Goal: Check status: Check status

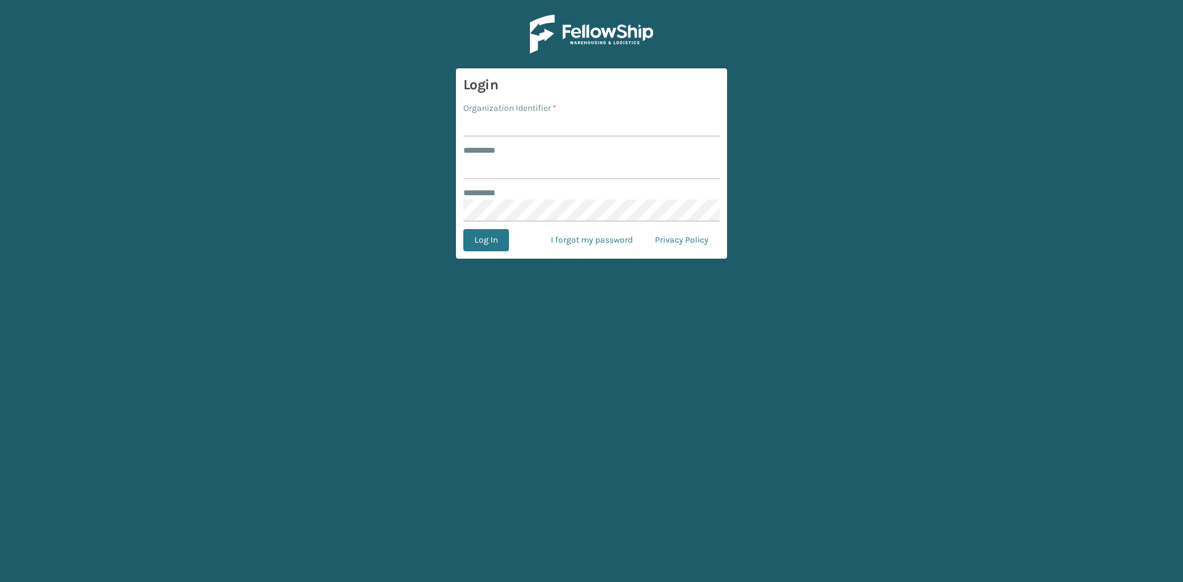
click at [495, 130] on input "Organization Identifier *" at bounding box center [591, 126] width 256 height 22
type input "CDD"
click at [509, 164] on input "******** *" at bounding box center [591, 168] width 256 height 22
type input "******"
click at [484, 241] on button "Log In" at bounding box center [486, 240] width 46 height 22
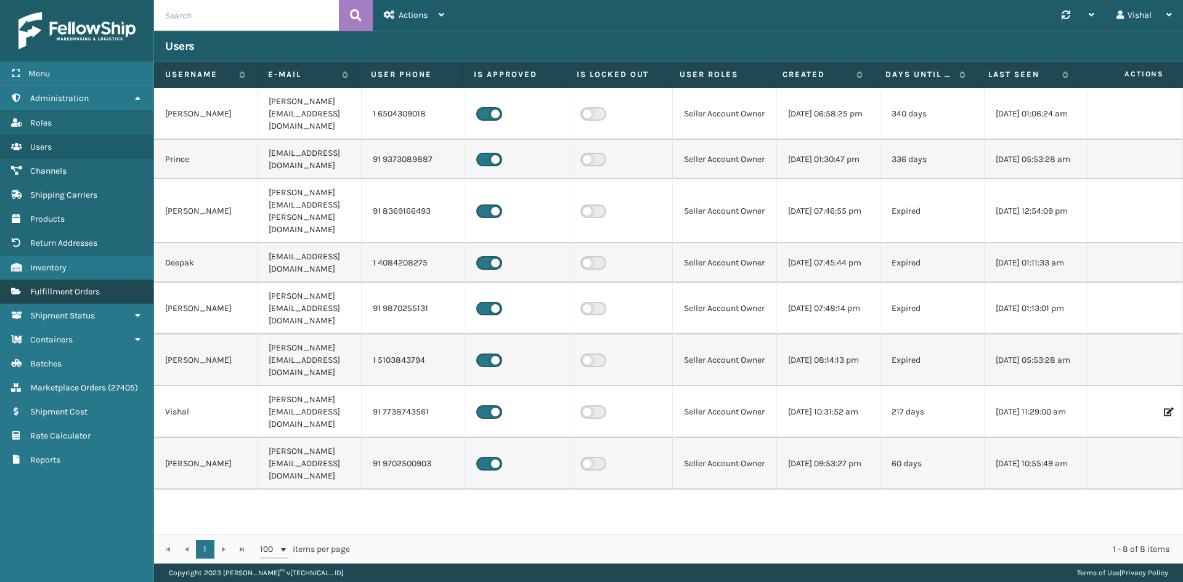
click at [87, 291] on span "Fulfillment Orders" at bounding box center [65, 291] width 70 height 10
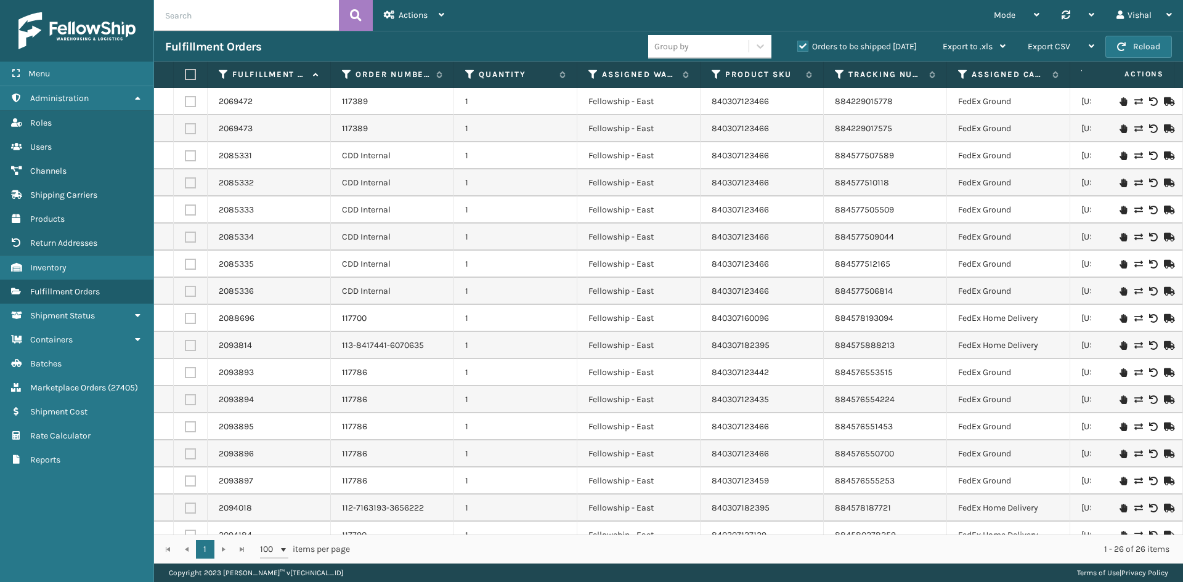
click at [196, 18] on input "text" at bounding box center [246, 15] width 185 height 31
paste input "113-8417441-6070635"
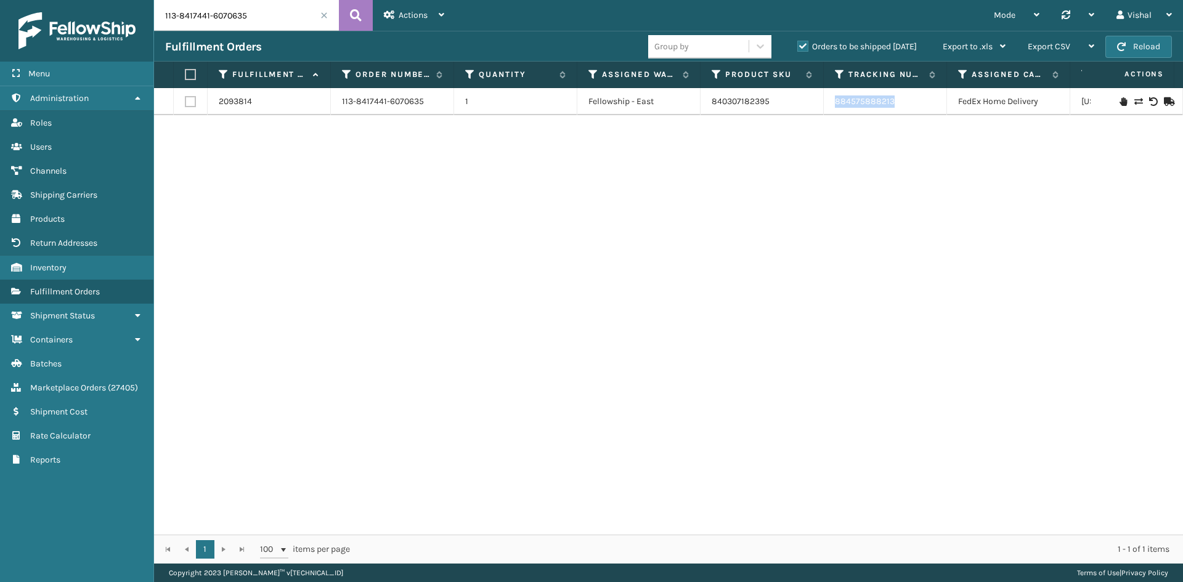
drag, startPoint x: 908, startPoint y: 102, endPoint x: 829, endPoint y: 106, distance: 79.0
click at [829, 106] on td "884575888213" at bounding box center [884, 101] width 123 height 27
copy link "884575888213"
drag, startPoint x: 255, startPoint y: 21, endPoint x: 118, endPoint y: 18, distance: 137.4
click at [118, 0] on div "Menu Administration Roles Users Channels Shipping Carriers Products Return Addr…" at bounding box center [591, 0] width 1183 height 0
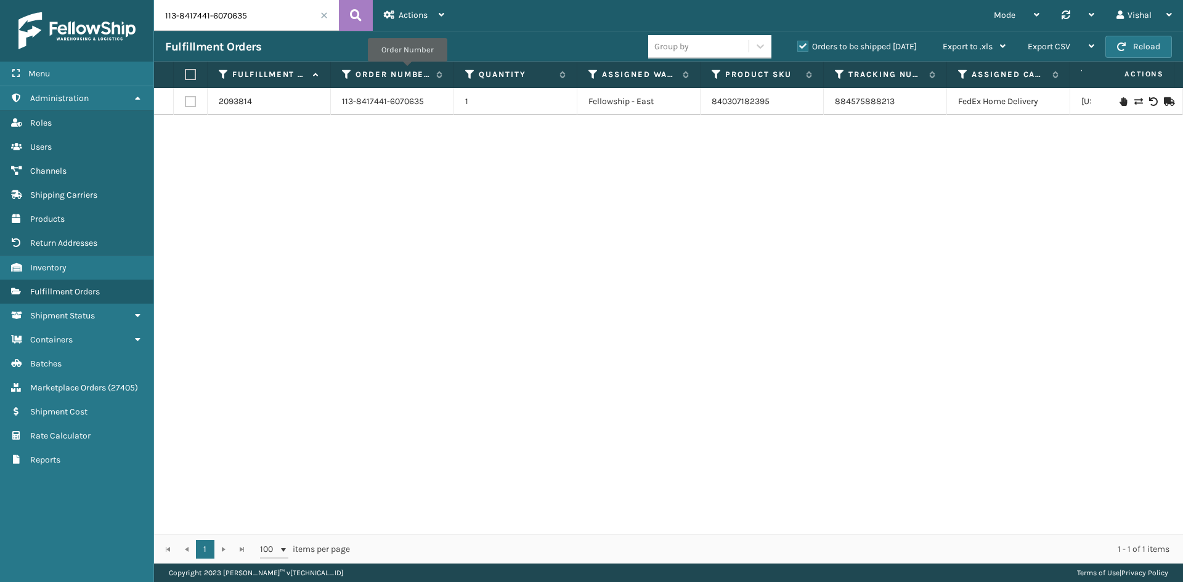
paste input "2-7163193-3656222"
drag, startPoint x: 907, startPoint y: 101, endPoint x: 834, endPoint y: 119, distance: 75.4
click at [835, 102] on td "884578187721" at bounding box center [884, 101] width 123 height 27
copy link "884578187721"
drag, startPoint x: 262, startPoint y: 18, endPoint x: 141, endPoint y: 18, distance: 121.3
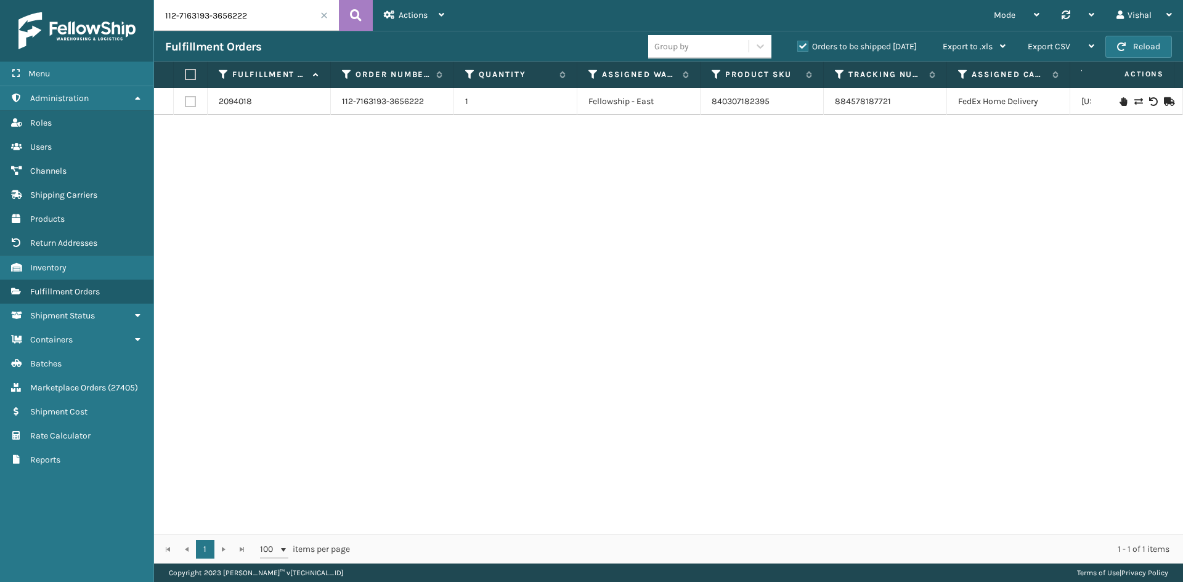
click at [141, 0] on div "Menu Administration Roles Users Channels Shipping Carriers Products Return Addr…" at bounding box center [591, 0] width 1183 height 0
paste input "49011-7882613"
type input "112-7149011-7882613"
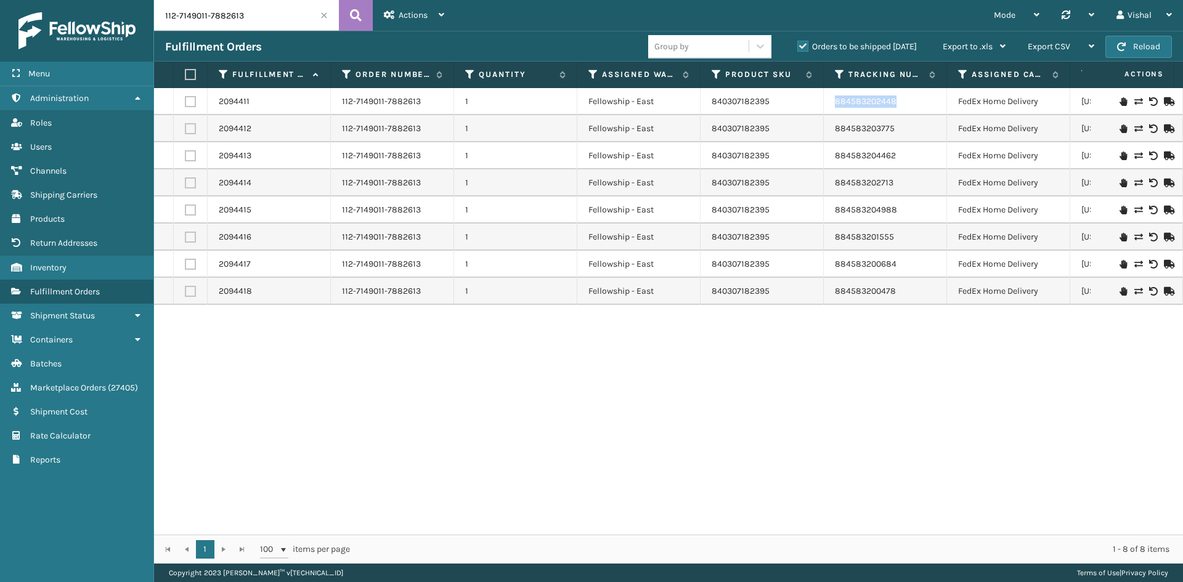
drag, startPoint x: 907, startPoint y: 102, endPoint x: 828, endPoint y: 104, distance: 78.9
click at [828, 104] on td "884583202448" at bounding box center [884, 101] width 123 height 27
copy link "884583202448"
drag, startPoint x: 912, startPoint y: 129, endPoint x: 823, endPoint y: 129, distance: 88.7
click at [823, 129] on tr "2094412 112-7149011-7882613 1 Fellowship - East 840307182395 884583203775 FedEx…" at bounding box center [781, 128] width 1255 height 27
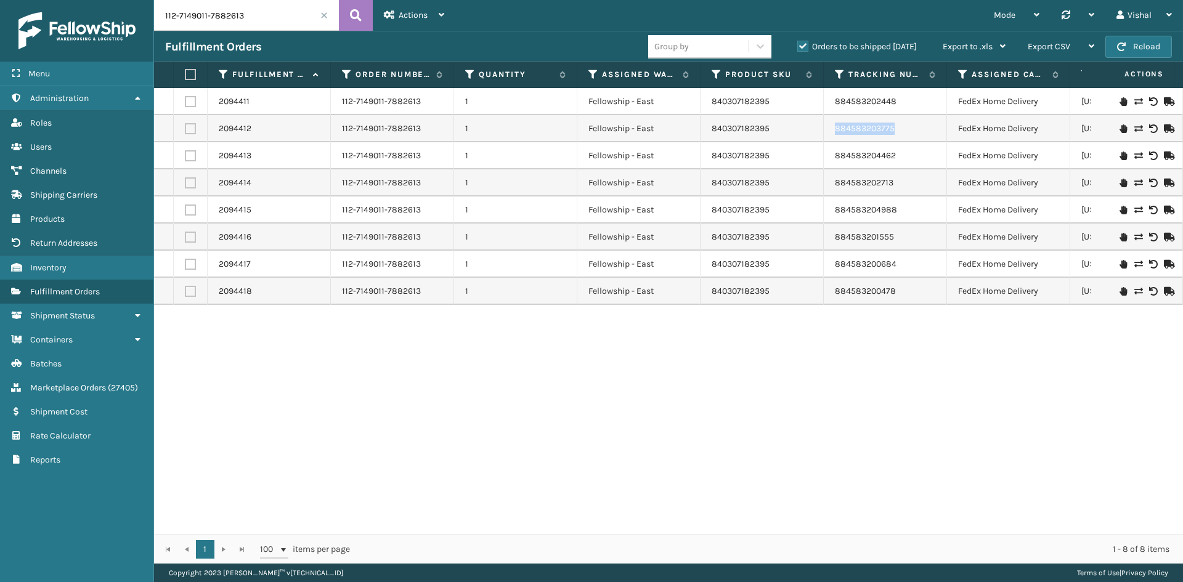
copy tr "884583203775"
drag, startPoint x: 913, startPoint y: 156, endPoint x: 833, endPoint y: 156, distance: 79.4
click at [833, 156] on td "884583204462" at bounding box center [884, 155] width 123 height 27
copy link "884583204462"
drag, startPoint x: 905, startPoint y: 183, endPoint x: 822, endPoint y: 182, distance: 83.1
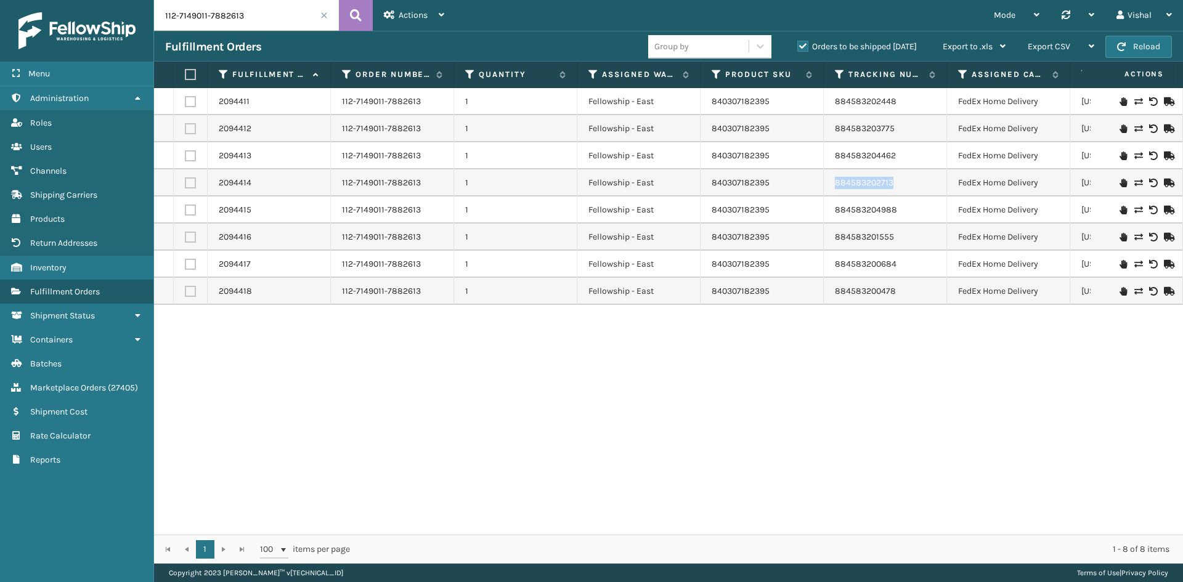
click at [822, 182] on tr "2094414 112-7149011-7882613 1 Fellowship - East 840307182395 884583202713 FedEx…" at bounding box center [781, 182] width 1255 height 27
copy tr "884583202713"
drag, startPoint x: 909, startPoint y: 211, endPoint x: 825, endPoint y: 209, distance: 84.4
click at [825, 209] on td "884583204988" at bounding box center [884, 209] width 123 height 27
copy link "884583204988"
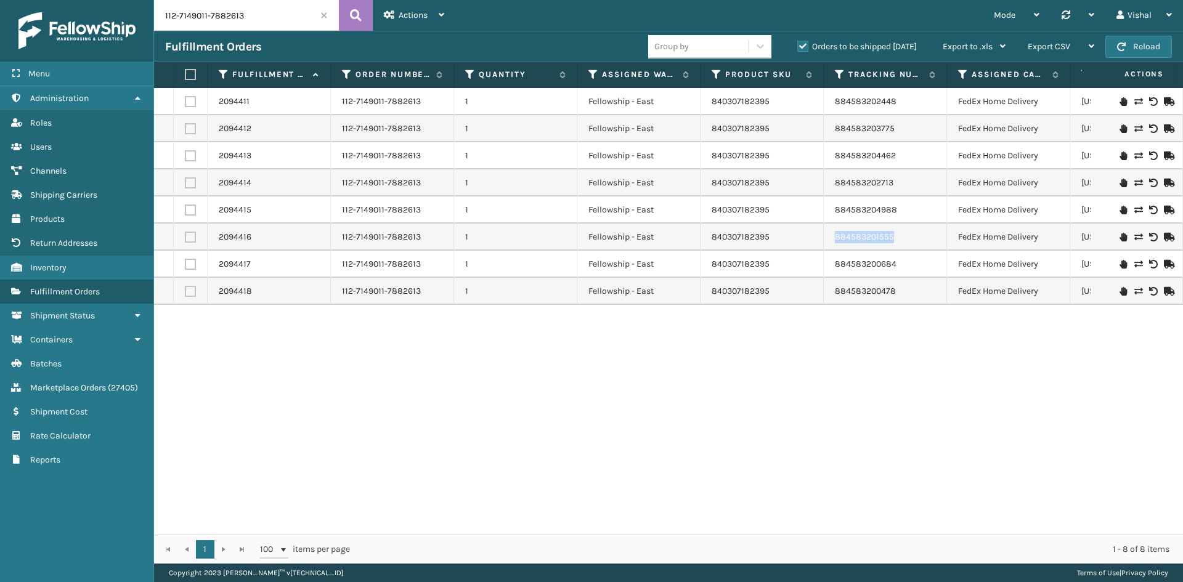
drag, startPoint x: 859, startPoint y: 236, endPoint x: 798, endPoint y: 235, distance: 61.6
click at [798, 236] on tr "2094416 112-7149011-7882613 1 Fellowship - East 840307182395 884583201555 FedEx…" at bounding box center [781, 237] width 1255 height 27
copy tr "884583201555"
drag, startPoint x: 923, startPoint y: 267, endPoint x: 830, endPoint y: 261, distance: 93.8
click at [833, 264] on td "884583200684" at bounding box center [884, 264] width 123 height 27
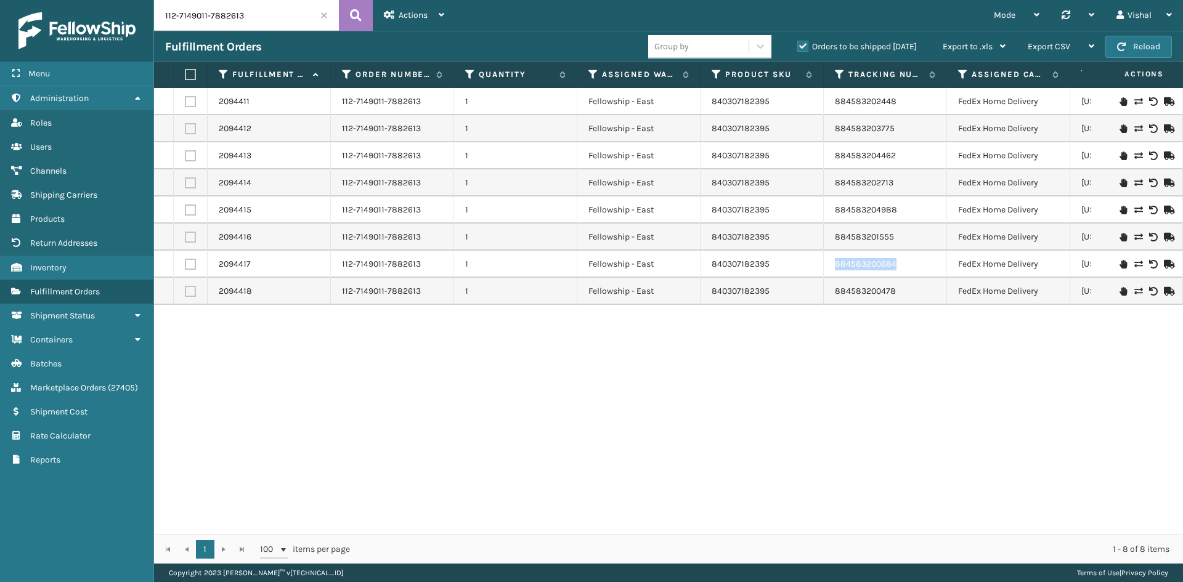
copy link "884583200684"
drag, startPoint x: 911, startPoint y: 294, endPoint x: 824, endPoint y: 291, distance: 86.9
click at [824, 291] on td "884583200478" at bounding box center [884, 291] width 123 height 27
copy link "884583200478"
drag, startPoint x: 905, startPoint y: 103, endPoint x: 835, endPoint y: 105, distance: 70.9
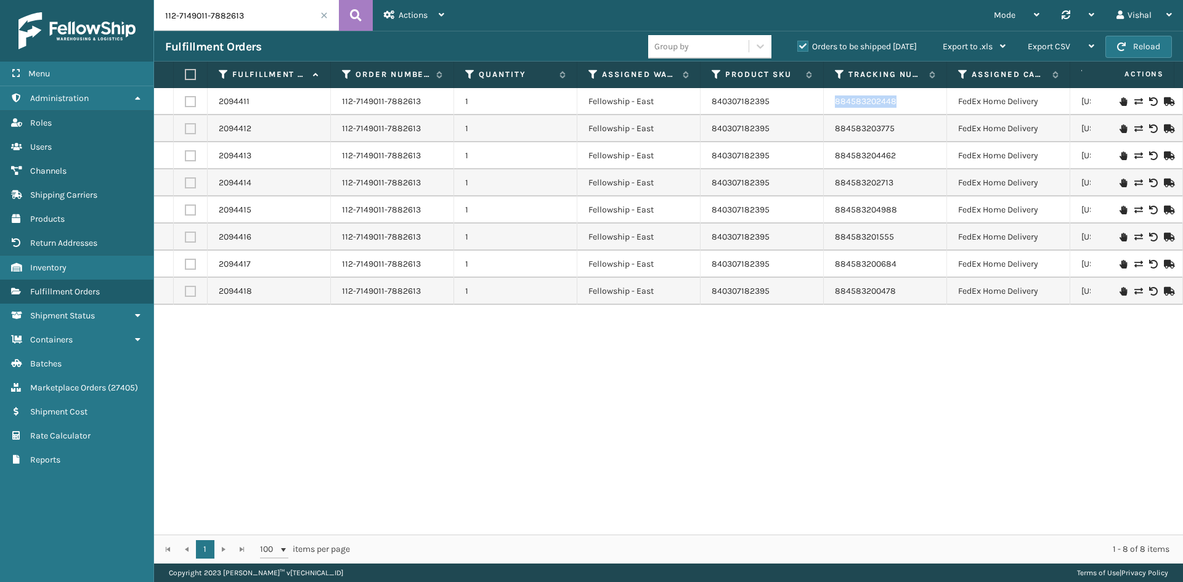
click at [835, 105] on td "884583202448" at bounding box center [884, 101] width 123 height 27
drag, startPoint x: 912, startPoint y: 132, endPoint x: 833, endPoint y: 131, distance: 79.5
click at [833, 131] on td "884583203775" at bounding box center [884, 128] width 123 height 27
drag, startPoint x: 902, startPoint y: 153, endPoint x: 825, endPoint y: 153, distance: 77.6
click at [825, 153] on td "884583204462" at bounding box center [884, 155] width 123 height 27
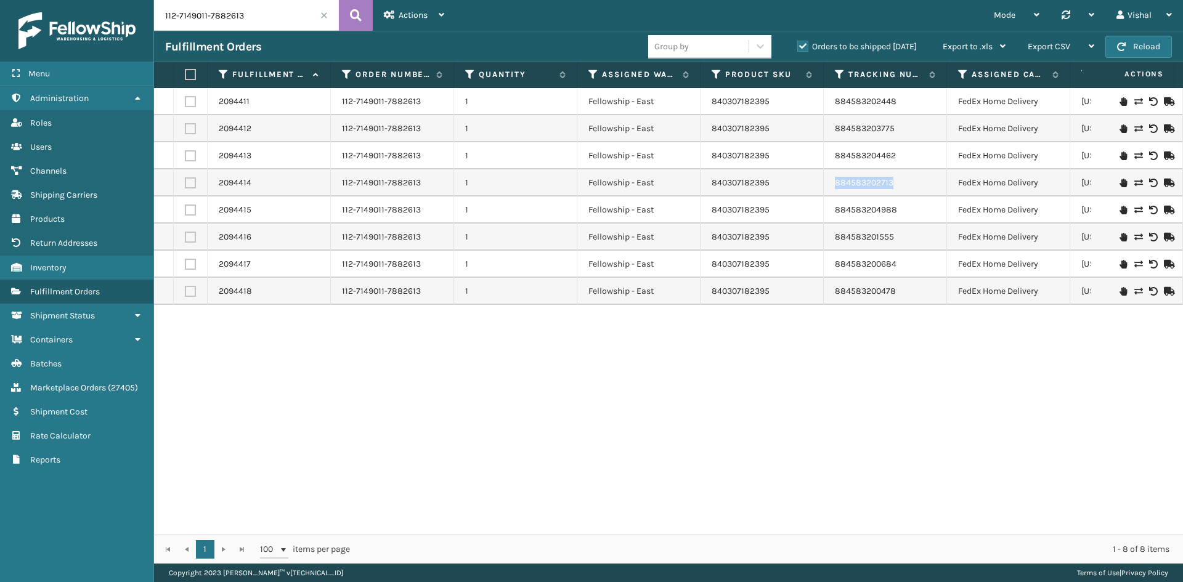
drag, startPoint x: 909, startPoint y: 180, endPoint x: 827, endPoint y: 179, distance: 81.9
click at [827, 179] on td "884583202713" at bounding box center [884, 182] width 123 height 27
drag, startPoint x: 922, startPoint y: 211, endPoint x: 831, endPoint y: 209, distance: 91.2
click at [831, 209] on td "884583204988" at bounding box center [884, 209] width 123 height 27
drag, startPoint x: 909, startPoint y: 236, endPoint x: 826, endPoint y: 238, distance: 83.2
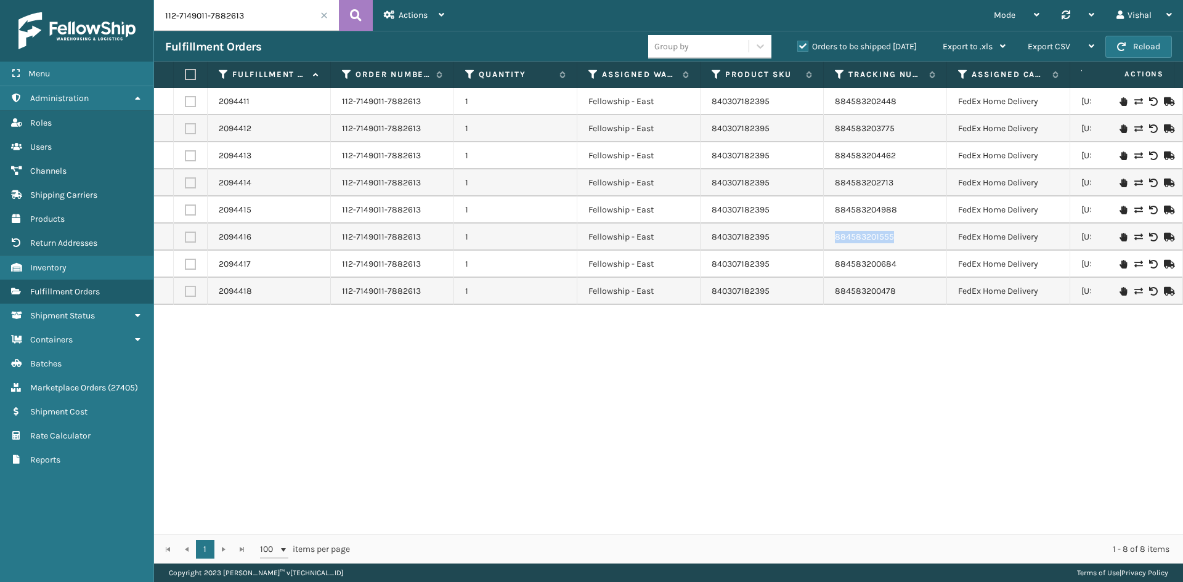
click at [826, 238] on td "884583201555" at bounding box center [884, 237] width 123 height 27
drag, startPoint x: 889, startPoint y: 264, endPoint x: 835, endPoint y: 264, distance: 54.8
click at [835, 264] on td "884583200684" at bounding box center [884, 264] width 123 height 27
drag, startPoint x: 908, startPoint y: 290, endPoint x: 831, endPoint y: 290, distance: 77.0
click at [831, 290] on td "884583200478" at bounding box center [884, 291] width 123 height 27
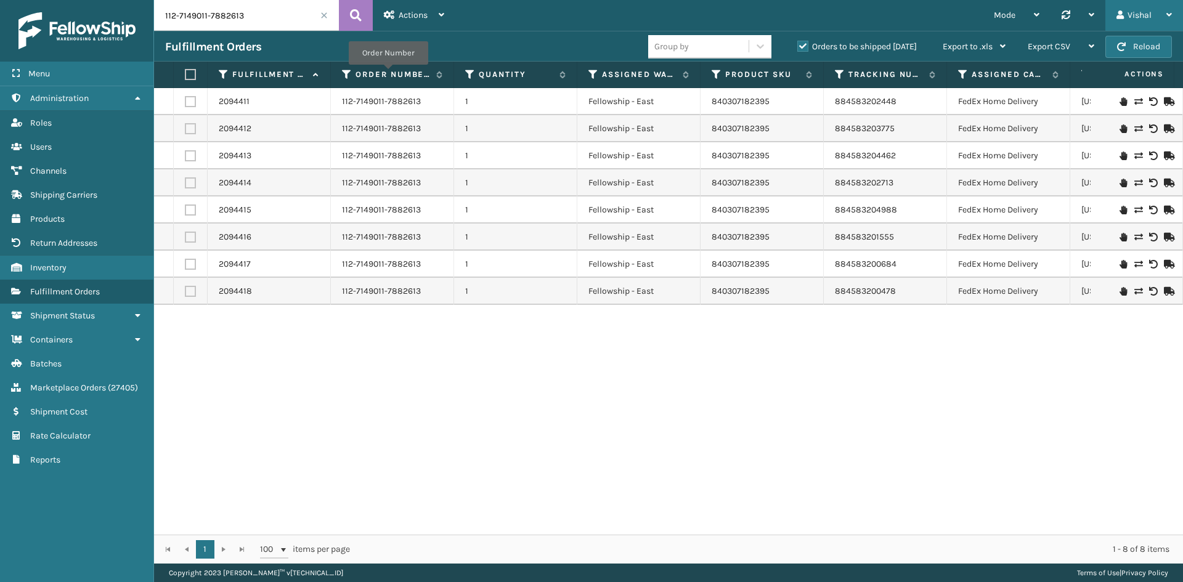
click at [1145, 12] on div "Vishal" at bounding box center [1143, 15] width 55 height 31
click at [1044, 48] on li "Log Out" at bounding box center [1099, 47] width 165 height 33
